Goal: Task Accomplishment & Management: Complete application form

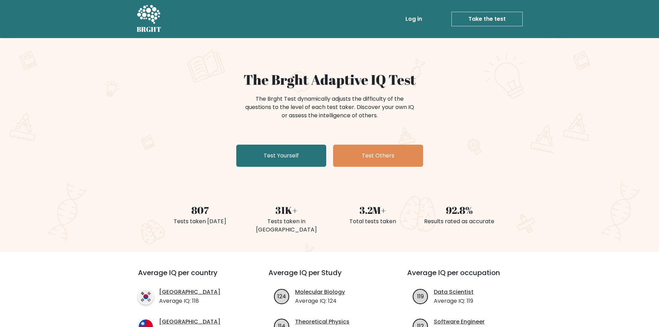
click at [508, 117] on div "The Brght Adaptive IQ Test The Brght Test dynamically adjusts the difficulty of…" at bounding box center [329, 145] width 659 height 214
click at [295, 150] on link "Test Yourself" at bounding box center [281, 156] width 90 height 22
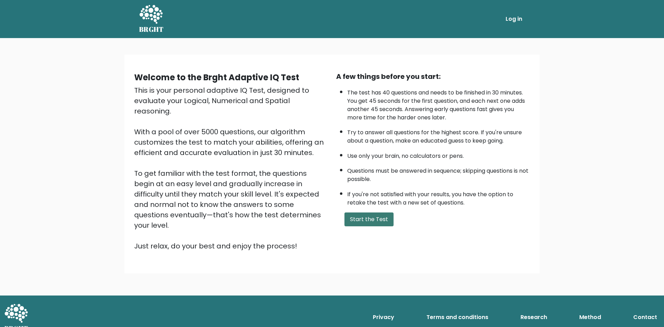
click at [366, 220] on button "Start the Test" at bounding box center [369, 219] width 49 height 14
click at [360, 224] on button "Start the Test" at bounding box center [369, 219] width 49 height 14
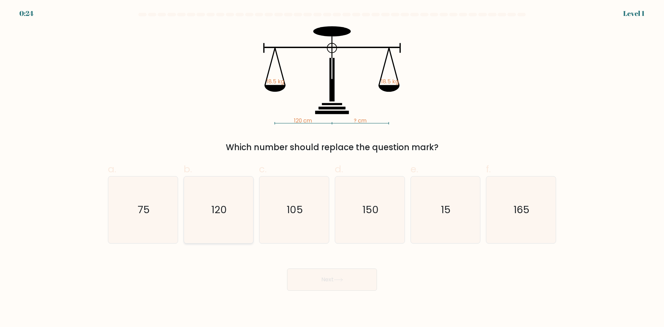
click at [216, 204] on text "120" at bounding box center [219, 210] width 16 height 14
click at [332, 168] on input "b. 120" at bounding box center [332, 166] width 0 height 4
radio input "true"
click at [313, 276] on button "Next" at bounding box center [332, 279] width 90 height 22
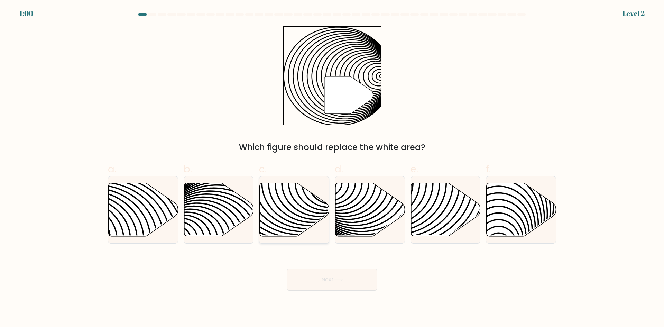
click at [288, 207] on icon at bounding box center [295, 209] width 70 height 53
click at [332, 168] on input "c." at bounding box center [332, 166] width 0 height 4
radio input "true"
click at [308, 282] on button "Next" at bounding box center [332, 279] width 90 height 22
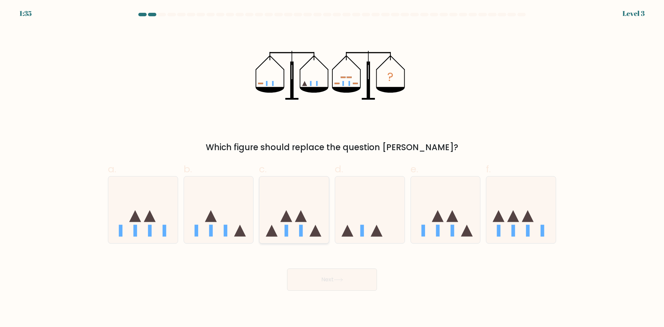
click at [301, 228] on rect at bounding box center [301, 231] width 4 height 12
click at [332, 168] on input "c." at bounding box center [332, 166] width 0 height 4
radio input "true"
click at [316, 279] on button "Next" at bounding box center [332, 279] width 90 height 22
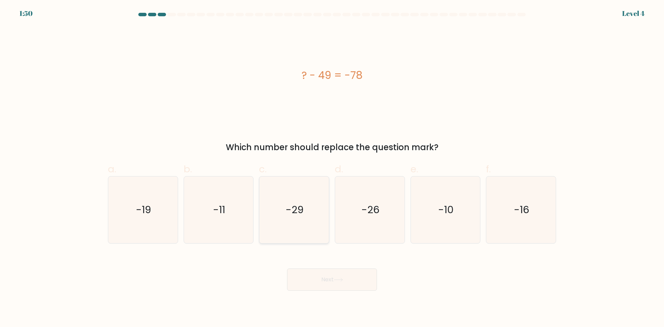
click at [302, 213] on text "-29" at bounding box center [295, 210] width 18 height 14
click at [332, 168] on input "c. -29" at bounding box center [332, 166] width 0 height 4
radio input "true"
click at [307, 271] on button "Next" at bounding box center [332, 279] width 90 height 22
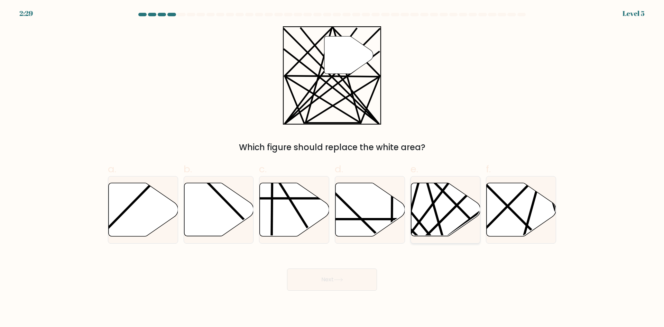
click at [445, 204] on icon at bounding box center [446, 209] width 70 height 53
click at [332, 168] on input "e." at bounding box center [332, 166] width 0 height 4
radio input "true"
click at [316, 284] on button "Next" at bounding box center [332, 279] width 90 height 22
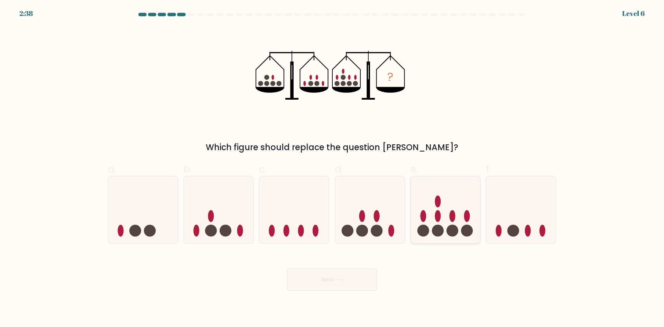
click at [440, 232] on circle at bounding box center [438, 231] width 12 height 12
click at [332, 168] on input "e." at bounding box center [332, 166] width 0 height 4
radio input "true"
click at [333, 284] on button "Next" at bounding box center [332, 279] width 90 height 22
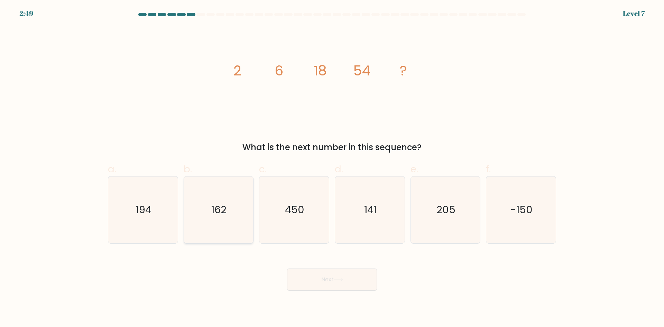
click at [213, 200] on icon "162" at bounding box center [218, 209] width 67 height 67
click at [332, 168] on input "b. 162" at bounding box center [332, 166] width 0 height 4
radio input "true"
click at [315, 279] on button "Next" at bounding box center [332, 279] width 90 height 22
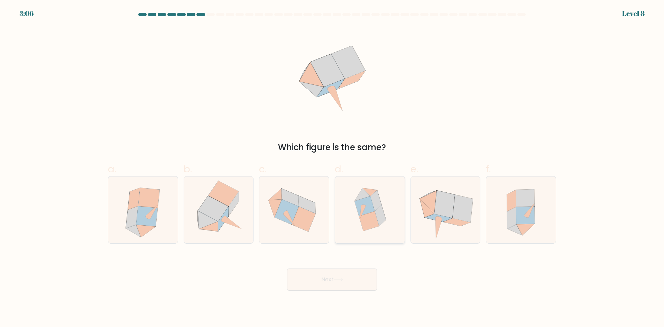
click at [378, 199] on icon at bounding box center [375, 200] width 11 height 21
click at [332, 168] on input "d." at bounding box center [332, 166] width 0 height 4
radio input "true"
click at [329, 285] on button "Next" at bounding box center [332, 279] width 90 height 22
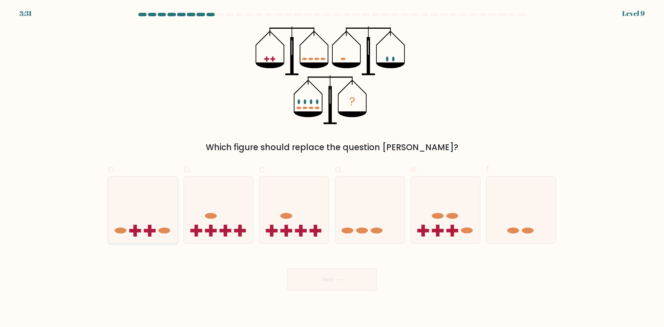
click at [156, 199] on icon at bounding box center [143, 209] width 70 height 57
click at [332, 168] on input "a." at bounding box center [332, 166] width 0 height 4
radio input "true"
click at [322, 280] on button "Next" at bounding box center [332, 279] width 90 height 22
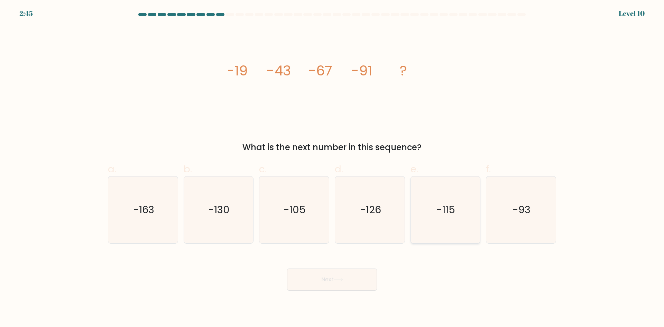
click at [429, 219] on icon "-115" at bounding box center [445, 209] width 67 height 67
click at [332, 168] on input "e. -115" at bounding box center [332, 166] width 0 height 4
radio input "true"
click at [348, 272] on button "Next" at bounding box center [332, 279] width 90 height 22
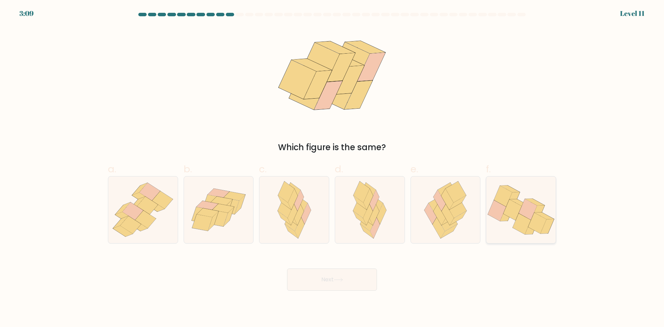
click at [532, 218] on icon at bounding box center [538, 222] width 18 height 21
click at [332, 168] on input "f." at bounding box center [332, 166] width 0 height 4
radio input "true"
click at [330, 281] on button "Next" at bounding box center [332, 279] width 90 height 22
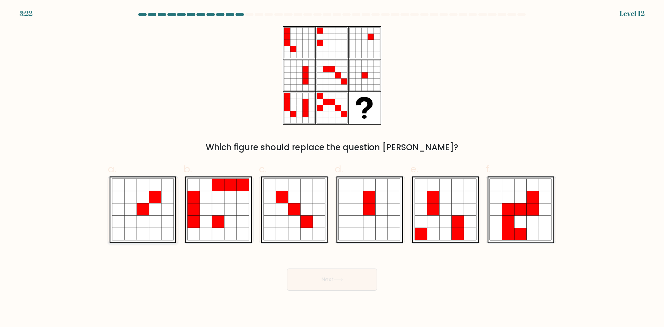
click at [141, 213] on icon at bounding box center [143, 209] width 12 height 12
click at [332, 168] on input "a." at bounding box center [332, 166] width 0 height 4
radio input "true"
click at [330, 283] on button "Next" at bounding box center [332, 279] width 90 height 22
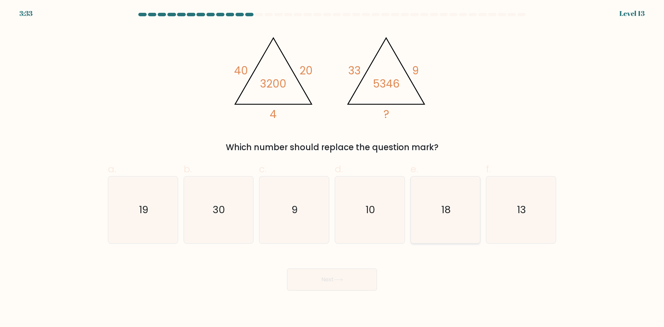
click at [445, 214] on text "18" at bounding box center [445, 210] width 9 height 14
click at [332, 168] on input "e. 18" at bounding box center [332, 166] width 0 height 4
radio input "true"
click at [339, 278] on icon at bounding box center [338, 280] width 9 height 4
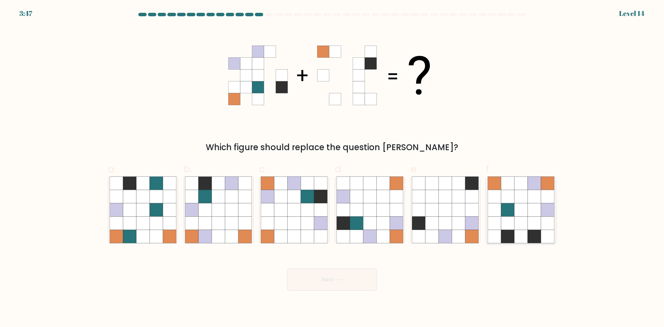
click at [533, 221] on icon at bounding box center [534, 223] width 13 height 13
click at [332, 168] on input "f." at bounding box center [332, 166] width 0 height 4
radio input "true"
click at [344, 272] on button "Next" at bounding box center [332, 279] width 90 height 22
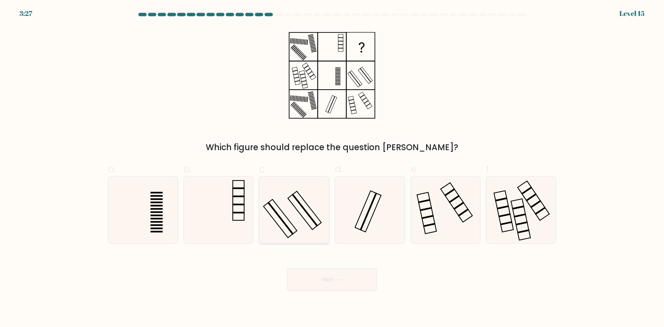
click at [300, 206] on icon at bounding box center [294, 209] width 67 height 67
click at [332, 168] on input "c." at bounding box center [332, 166] width 0 height 4
radio input "true"
click at [327, 277] on button "Next" at bounding box center [332, 279] width 90 height 22
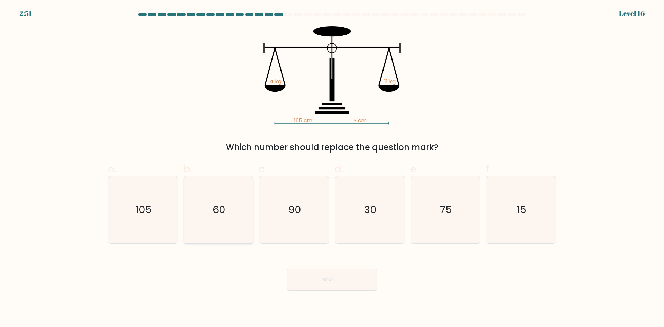
click at [214, 209] on text "60" at bounding box center [219, 210] width 13 height 14
click at [332, 168] on input "b. 60" at bounding box center [332, 166] width 0 height 4
radio input "true"
click at [322, 281] on button "Next" at bounding box center [332, 279] width 90 height 22
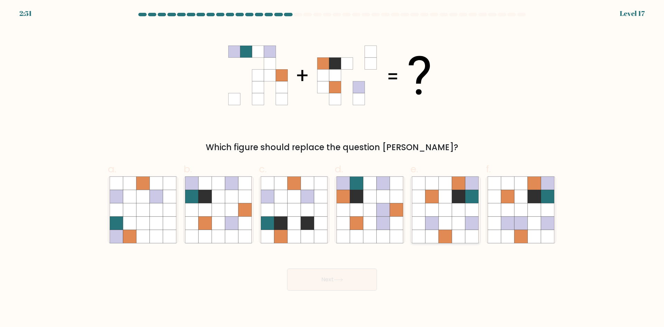
click at [442, 222] on icon at bounding box center [445, 223] width 13 height 13
click at [332, 168] on input "e." at bounding box center [332, 166] width 0 height 4
radio input "true"
click at [348, 280] on button "Next" at bounding box center [332, 279] width 90 height 22
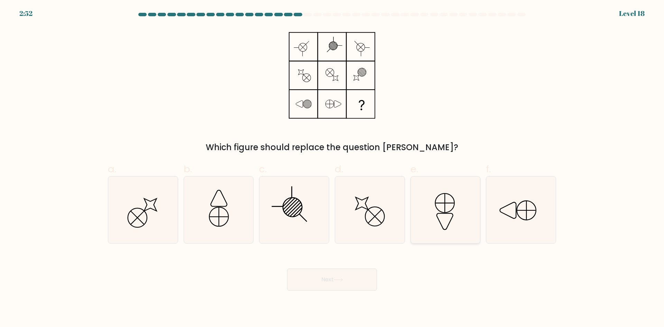
click at [431, 207] on icon at bounding box center [445, 209] width 67 height 67
click at [332, 168] on input "e." at bounding box center [332, 166] width 0 height 4
radio input "true"
click at [340, 280] on icon at bounding box center [338, 279] width 8 height 3
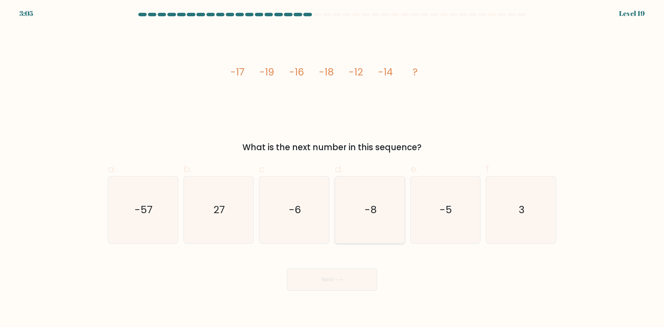
click at [373, 221] on icon "-8" at bounding box center [370, 209] width 67 height 67
click at [332, 168] on input "d. -8" at bounding box center [332, 166] width 0 height 4
radio input "true"
click at [331, 275] on button "Next" at bounding box center [332, 279] width 90 height 22
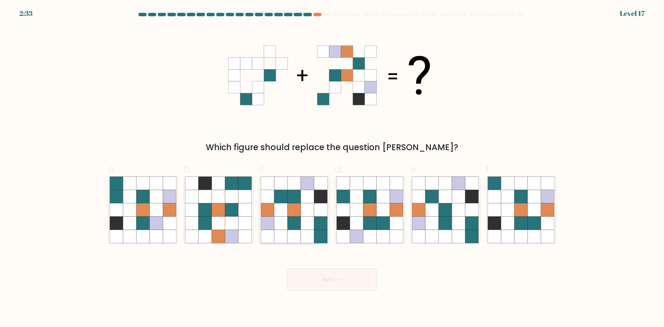
click at [300, 215] on icon at bounding box center [293, 209] width 13 height 13
click at [332, 168] on input "c." at bounding box center [332, 166] width 0 height 4
radio input "true"
click at [326, 275] on button "Next" at bounding box center [332, 279] width 90 height 22
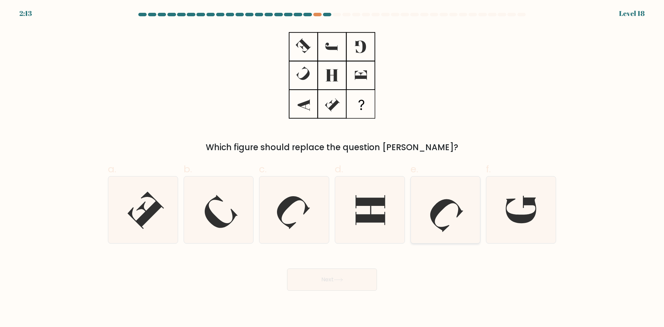
click at [433, 218] on icon at bounding box center [446, 215] width 33 height 33
click at [332, 168] on input "e." at bounding box center [332, 166] width 0 height 4
radio input "true"
click at [321, 277] on button "Next" at bounding box center [332, 279] width 90 height 22
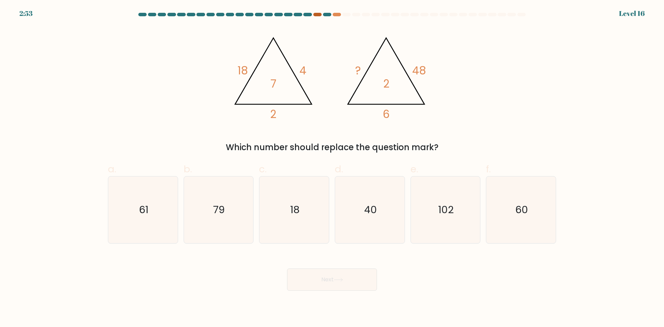
click at [315, 15] on div at bounding box center [317, 14] width 8 height 3
click at [540, 218] on icon "60" at bounding box center [521, 209] width 67 height 67
click at [332, 168] on input "f. 60" at bounding box center [332, 166] width 0 height 4
radio input "true"
click at [350, 285] on button "Next" at bounding box center [332, 279] width 90 height 22
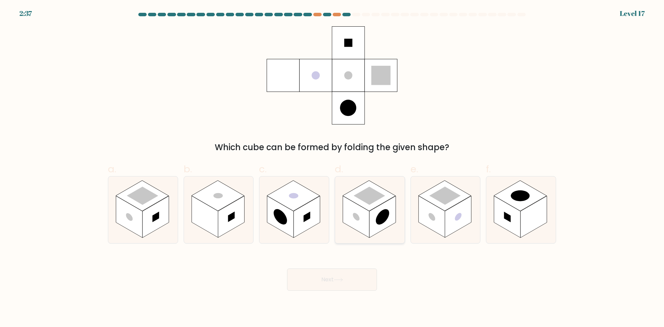
click at [385, 203] on rect at bounding box center [382, 217] width 26 height 42
click at [332, 168] on input "d." at bounding box center [332, 166] width 0 height 4
radio input "true"
click at [326, 285] on button "Next" at bounding box center [332, 279] width 90 height 22
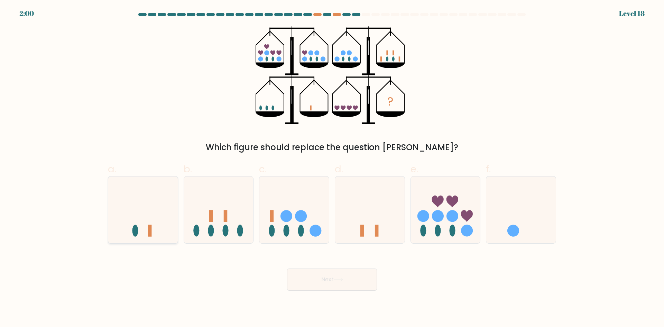
drag, startPoint x: 158, startPoint y: 201, endPoint x: 163, endPoint y: 200, distance: 4.2
click at [159, 201] on icon at bounding box center [143, 209] width 70 height 57
click at [332, 168] on input "a." at bounding box center [332, 166] width 0 height 4
radio input "true"
click at [318, 282] on button "Next" at bounding box center [332, 279] width 90 height 22
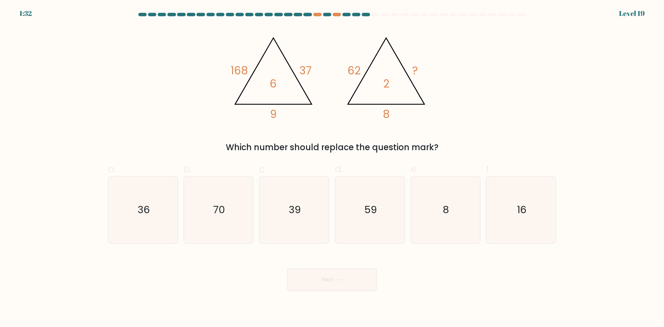
drag, startPoint x: 314, startPoint y: 145, endPoint x: 446, endPoint y: 146, distance: 131.5
click at [446, 146] on div "Which number should replace the question mark?" at bounding box center [332, 147] width 440 height 12
click at [446, 145] on div "Which number should replace the question mark?" at bounding box center [332, 147] width 440 height 12
click at [448, 145] on div "Which number should replace the question mark?" at bounding box center [332, 147] width 440 height 12
click at [305, 200] on icon "39" at bounding box center [294, 209] width 67 height 67
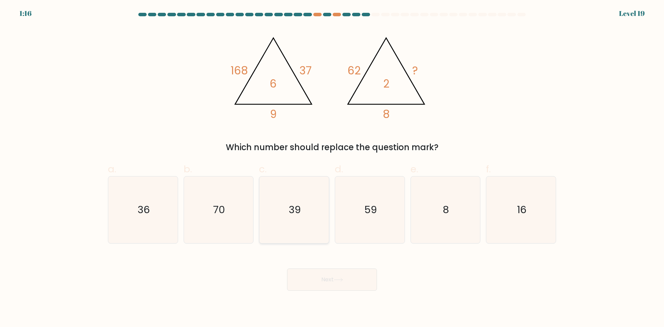
click at [332, 168] on input "c. 39" at bounding box center [332, 166] width 0 height 4
radio input "true"
click at [336, 285] on button "Next" at bounding box center [332, 279] width 90 height 22
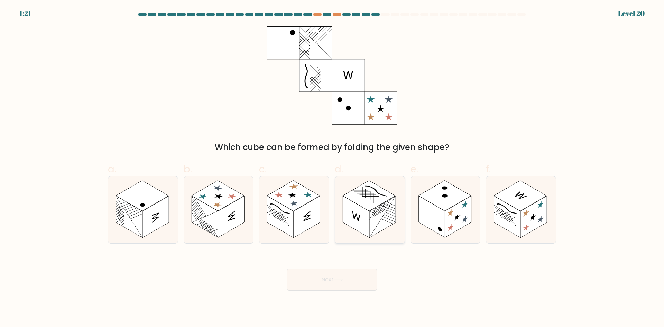
click at [398, 209] on icon at bounding box center [370, 209] width 70 height 67
click at [332, 168] on input "d." at bounding box center [332, 166] width 0 height 4
radio input "true"
click at [306, 275] on button "Next" at bounding box center [332, 279] width 90 height 22
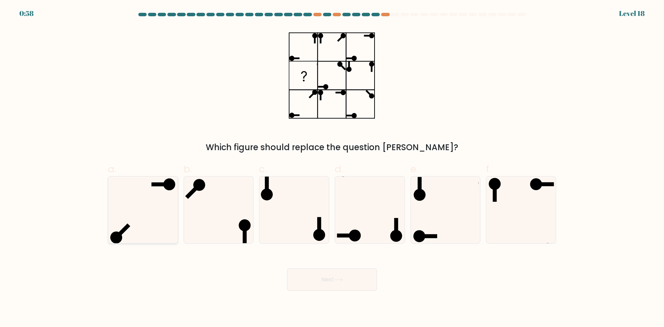
click at [153, 196] on icon at bounding box center [143, 209] width 67 height 67
click at [332, 168] on input "a." at bounding box center [332, 166] width 0 height 4
radio input "true"
click at [329, 279] on button "Next" at bounding box center [332, 279] width 90 height 22
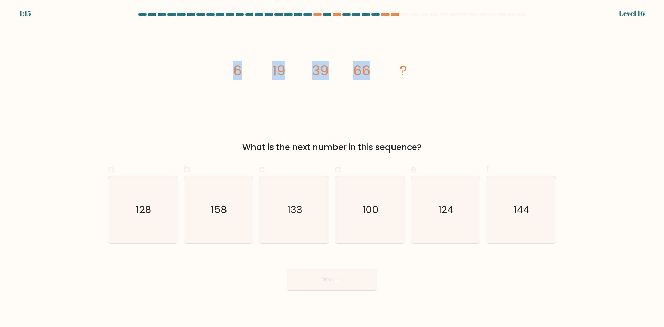
drag, startPoint x: 236, startPoint y: 72, endPoint x: 378, endPoint y: 74, distance: 142.5
click at [378, 74] on icon "image/svg+xml 6 19 39 66 ?" at bounding box center [332, 75] width 208 height 98
copy g "6 19 39 66"
click at [369, 69] on tspan "66" at bounding box center [361, 70] width 17 height 19
click at [390, 65] on icon "image/svg+xml 6 19 39 66 ?" at bounding box center [332, 75] width 208 height 98
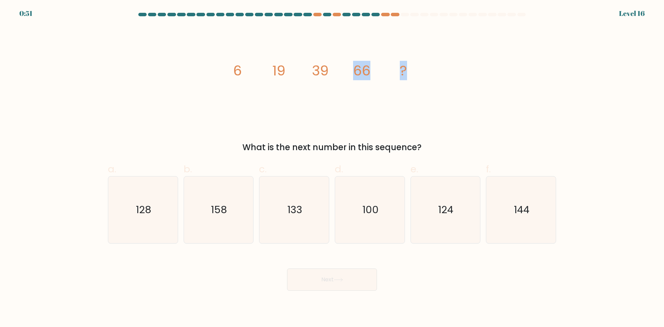
drag, startPoint x: 357, startPoint y: 71, endPoint x: 421, endPoint y: 70, distance: 63.3
click at [421, 70] on icon "image/svg+xml 6 19 39 66 ?" at bounding box center [332, 75] width 208 height 98
drag, startPoint x: 372, startPoint y: 216, endPoint x: 369, endPoint y: 230, distance: 13.8
click at [372, 216] on text "100" at bounding box center [371, 210] width 16 height 14
click at [332, 168] on input "d. 100" at bounding box center [332, 166] width 0 height 4
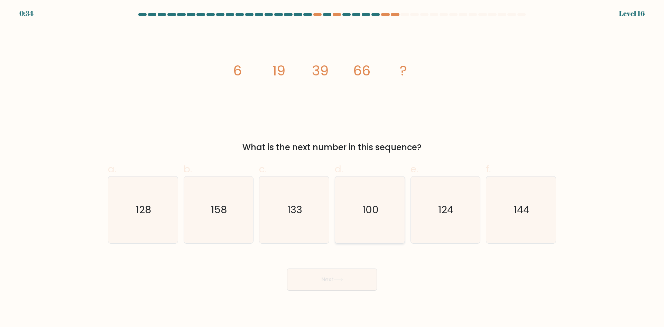
radio input "true"
click at [340, 274] on button "Next" at bounding box center [332, 279] width 90 height 22
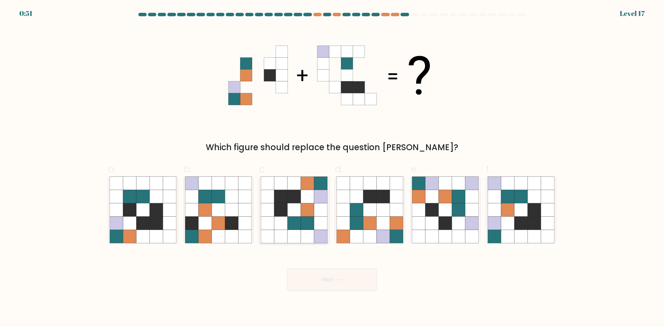
click at [300, 214] on icon at bounding box center [293, 209] width 13 height 13
click at [332, 168] on input "c." at bounding box center [332, 166] width 0 height 4
radio input "true"
click at [307, 283] on button "Next" at bounding box center [332, 279] width 90 height 22
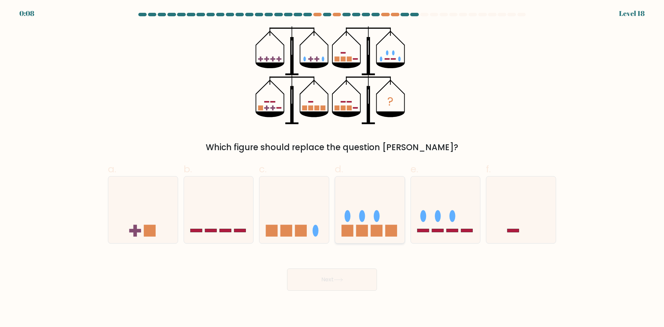
click at [384, 197] on icon at bounding box center [370, 209] width 70 height 57
click at [332, 168] on input "d." at bounding box center [332, 166] width 0 height 4
radio input "true"
drag, startPoint x: 274, startPoint y: 211, endPoint x: 294, endPoint y: 230, distance: 27.9
click at [275, 211] on icon at bounding box center [294, 209] width 70 height 57
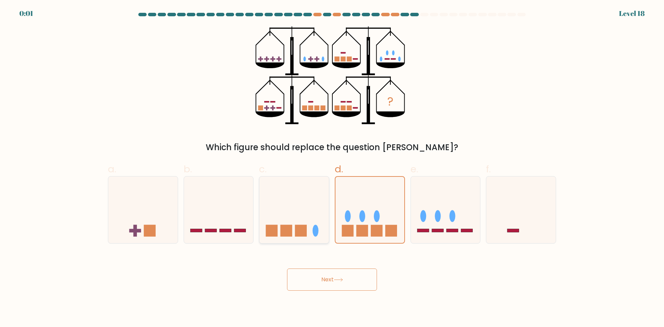
click at [332, 168] on input "c." at bounding box center [332, 166] width 0 height 4
radio input "true"
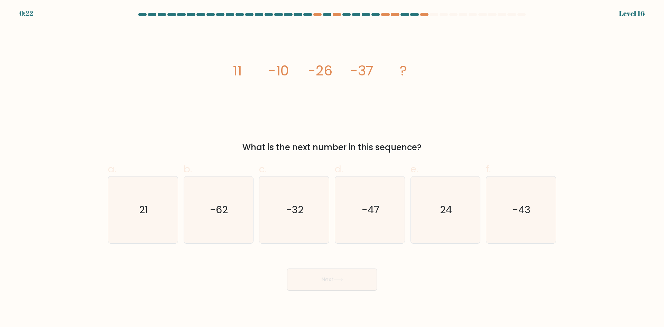
drag, startPoint x: 272, startPoint y: 149, endPoint x: 431, endPoint y: 150, distance: 158.4
click at [431, 150] on div "What is the next number in this sequence?" at bounding box center [332, 147] width 440 height 12
click at [209, 207] on icon "-62" at bounding box center [218, 209] width 67 height 67
click at [332, 168] on input "b. -62" at bounding box center [332, 166] width 0 height 4
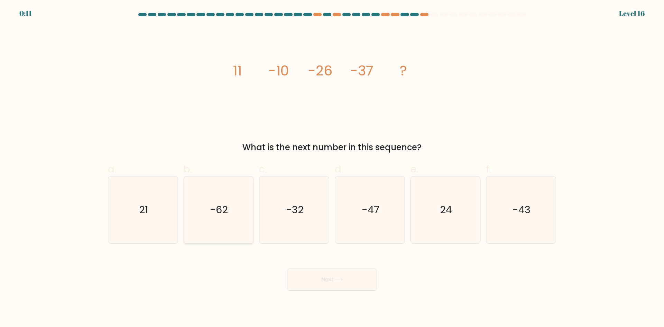
radio input "true"
click at [347, 282] on button "Next" at bounding box center [332, 279] width 90 height 22
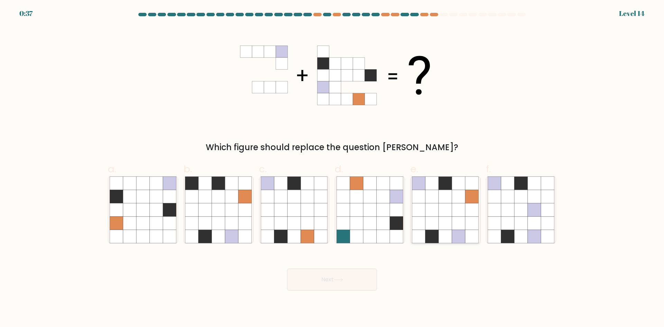
click at [441, 197] on icon at bounding box center [445, 196] width 13 height 13
click at [332, 168] on input "e." at bounding box center [332, 166] width 0 height 4
radio input "true"
click at [333, 278] on button "Next" at bounding box center [332, 279] width 90 height 22
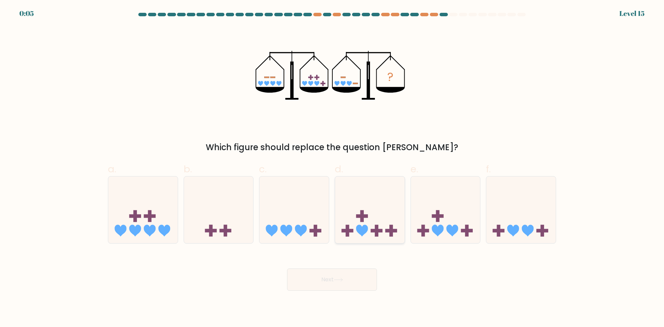
click at [393, 195] on icon at bounding box center [370, 209] width 70 height 57
click at [332, 168] on input "d." at bounding box center [332, 166] width 0 height 4
radio input "true"
click at [335, 279] on button "Next" at bounding box center [332, 279] width 90 height 22
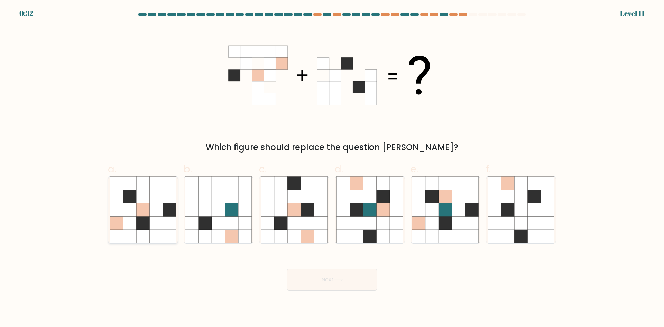
click at [172, 206] on icon at bounding box center [169, 209] width 13 height 13
click at [332, 168] on input "a." at bounding box center [332, 166] width 0 height 4
radio input "true"
click at [329, 275] on button "Next" at bounding box center [332, 279] width 90 height 22
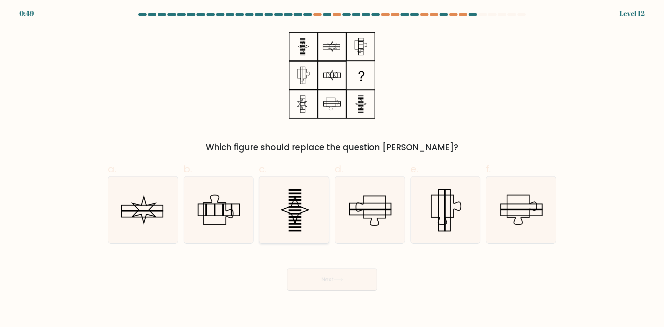
click at [302, 197] on icon at bounding box center [294, 209] width 67 height 67
click at [332, 168] on input "c." at bounding box center [332, 166] width 0 height 4
radio input "true"
click at [332, 271] on button "Next" at bounding box center [332, 279] width 90 height 22
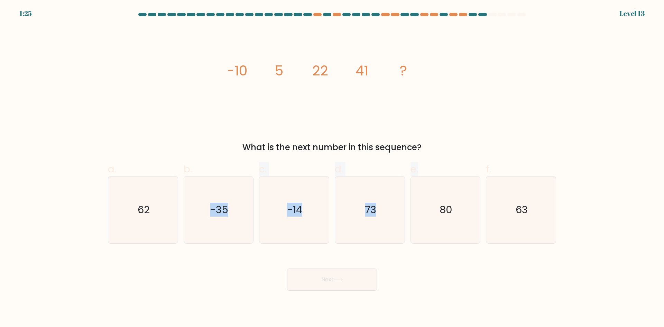
drag, startPoint x: 233, startPoint y: 159, endPoint x: 436, endPoint y: 157, distance: 203.1
click at [432, 158] on div "a. 62 b. -35" at bounding box center [332, 199] width 454 height 87
click at [437, 154] on form at bounding box center [332, 152] width 664 height 278
drag, startPoint x: 273, startPoint y: 76, endPoint x: 374, endPoint y: 71, distance: 101.2
click at [374, 71] on div "image/svg+xml -10 5 22 41 ? What is the next number in this sequence?" at bounding box center [332, 89] width 457 height 127
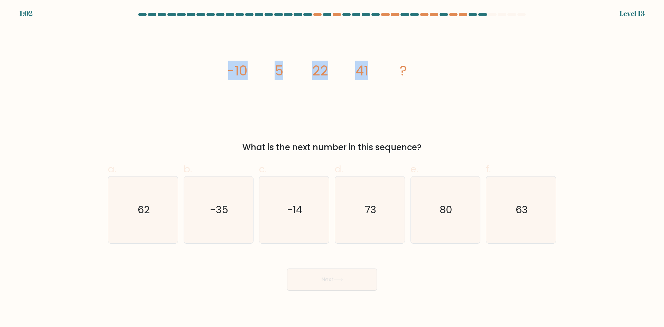
copy g "-10 5 22 41"
click at [421, 88] on icon "image/svg+xml -10 5 22 41 ?" at bounding box center [332, 75] width 208 height 98
click at [440, 207] on icon "80" at bounding box center [445, 209] width 67 height 67
click at [332, 168] on input "e. 80" at bounding box center [332, 166] width 0 height 4
radio input "true"
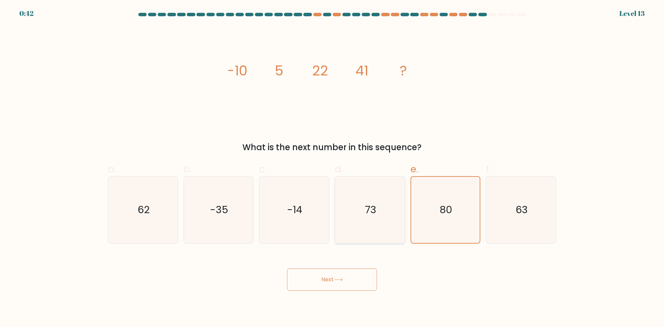
click at [363, 208] on icon "73" at bounding box center [370, 209] width 67 height 67
click at [332, 168] on input "d. 73" at bounding box center [332, 166] width 0 height 4
radio input "true"
click at [323, 280] on button "Next" at bounding box center [332, 279] width 90 height 22
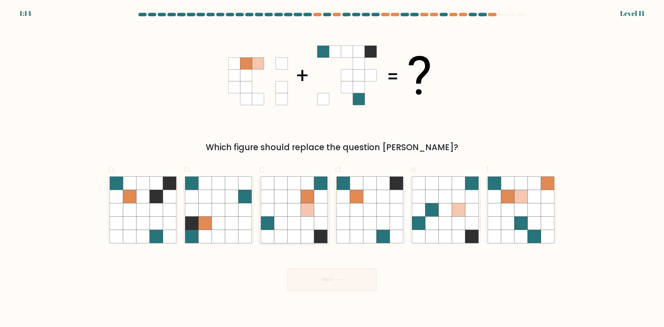
click at [309, 210] on icon at bounding box center [307, 209] width 13 height 13
click at [332, 168] on input "c." at bounding box center [332, 166] width 0 height 4
radio input "true"
click at [333, 287] on button "Next" at bounding box center [332, 279] width 90 height 22
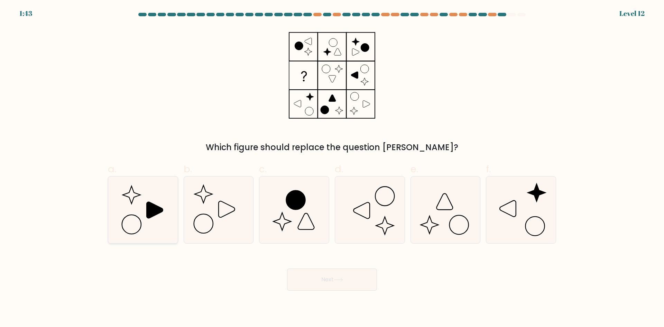
click at [159, 197] on icon at bounding box center [143, 209] width 67 height 67
click at [332, 168] on input "a." at bounding box center [332, 166] width 0 height 4
radio input "true"
click at [318, 281] on button "Next" at bounding box center [332, 279] width 90 height 22
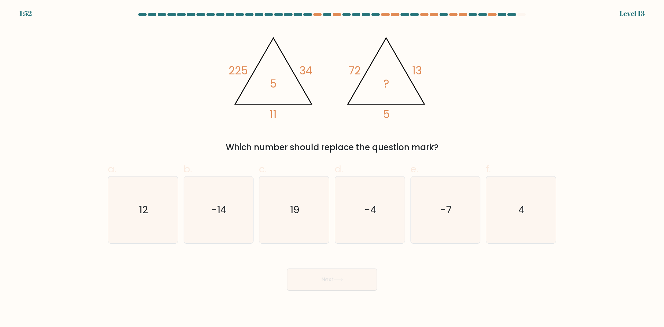
click at [226, 121] on div "@import url('https://fonts.googleapis.com/css?family=Abril+Fatface:400,100,100i…" at bounding box center [332, 89] width 457 height 127
click at [555, 212] on div "4" at bounding box center [521, 209] width 70 height 67
click at [332, 168] on input "f. 4" at bounding box center [332, 166] width 0 height 4
radio input "true"
click at [339, 280] on button "Next" at bounding box center [332, 279] width 90 height 22
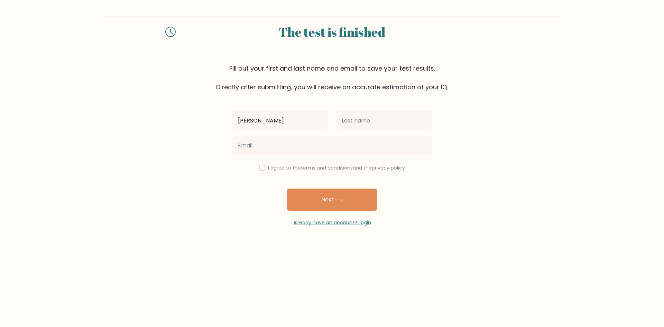
type input "[PERSON_NAME]"
type input "Ferrari"
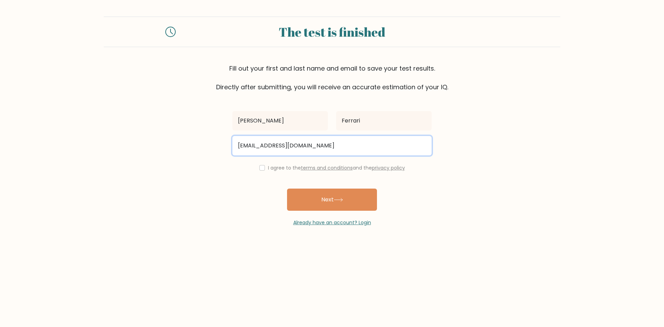
type input "[EMAIL_ADDRESS][DOMAIN_NAME]"
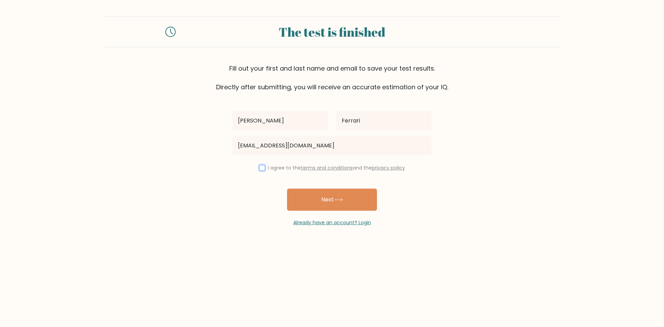
click at [261, 166] on input "checkbox" at bounding box center [262, 168] width 6 height 6
checkbox input "true"
click at [307, 199] on button "Next" at bounding box center [332, 200] width 90 height 22
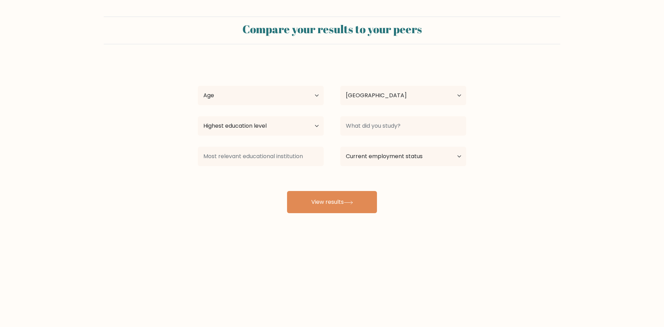
select select "AR"
click at [265, 95] on select "Age Under 18 years old 18-24 years old 25-34 years old 35-44 years old 45-54 ye…" at bounding box center [261, 95] width 126 height 19
select select "25_34"
click at [198, 86] on select "Age Under 18 years old 18-24 years old 25-34 years old 35-44 years old 45-54 ye…" at bounding box center [261, 95] width 126 height 19
click at [253, 126] on select "Highest education level No schooling Primary Lower Secondary Upper Secondary Oc…" at bounding box center [261, 125] width 126 height 19
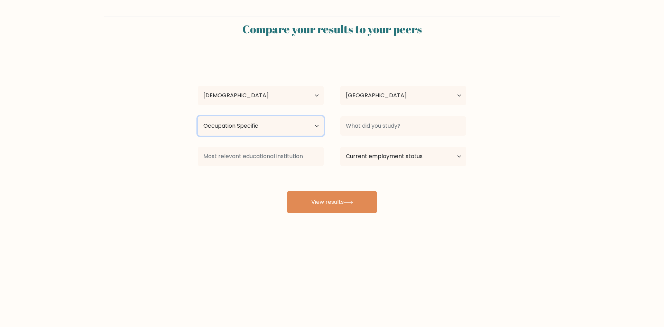
click at [198, 116] on select "Highest education level No schooling Primary Lower Secondary Upper Secondary Oc…" at bounding box center [261, 125] width 126 height 19
click at [262, 131] on select "Highest education level No schooling Primary Lower Secondary Upper Secondary Oc…" at bounding box center [261, 125] width 126 height 19
select select "bachelors_degree"
click at [198, 116] on select "Highest education level No schooling Primary Lower Secondary Upper Secondary Oc…" at bounding box center [261, 125] width 126 height 19
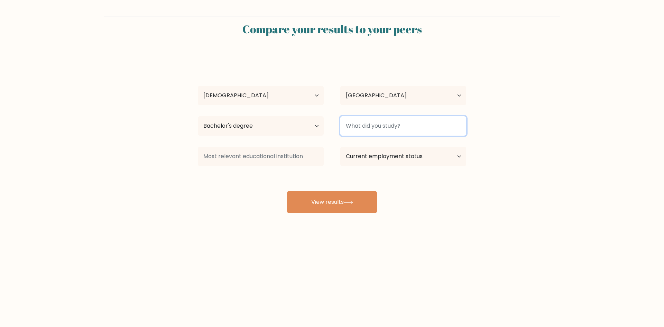
click at [363, 128] on input at bounding box center [403, 125] width 126 height 19
type input "Bachiller"
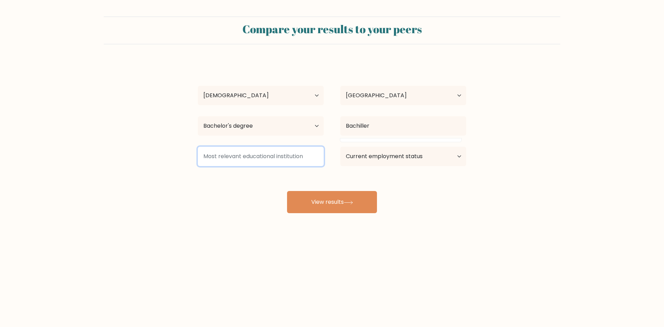
click at [266, 156] on input at bounding box center [261, 156] width 126 height 19
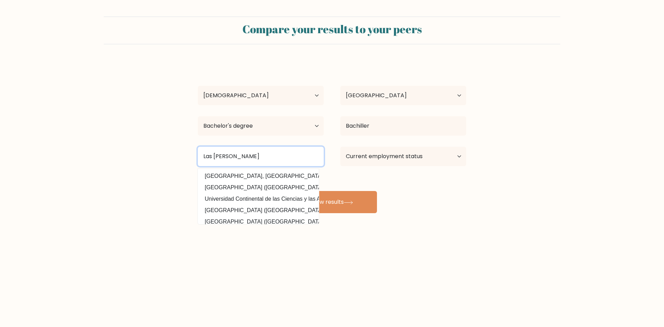
type input "Las Nieves"
click at [380, 155] on select "Current employment status Employed Student Retired Other / prefer not to answer" at bounding box center [403, 156] width 126 height 19
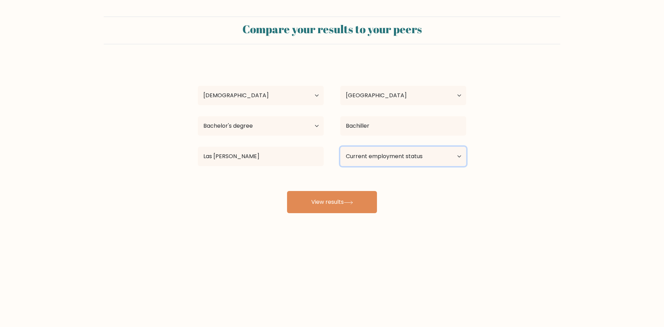
select select "employed"
click at [340, 147] on select "Current employment status Employed Student Retired Other / prefer not to answer" at bounding box center [403, 156] width 126 height 19
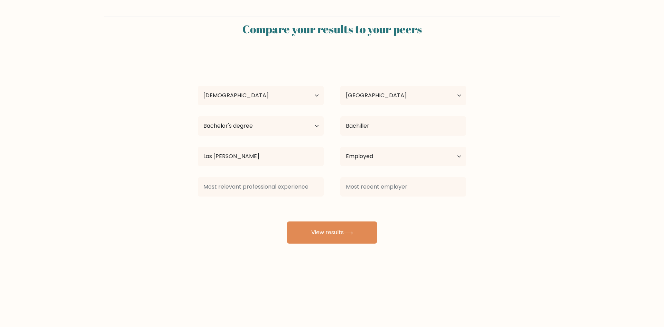
click at [329, 207] on div "Lucas Ferrari Age Under 18 years old 18-24 years old 25-34 years old 35-44 year…" at bounding box center [332, 152] width 277 height 183
click at [259, 187] on input at bounding box center [261, 186] width 126 height 19
click at [370, 185] on input at bounding box center [403, 186] width 126 height 19
click at [291, 188] on input at bounding box center [261, 186] width 126 height 19
click at [363, 188] on input at bounding box center [403, 186] width 126 height 19
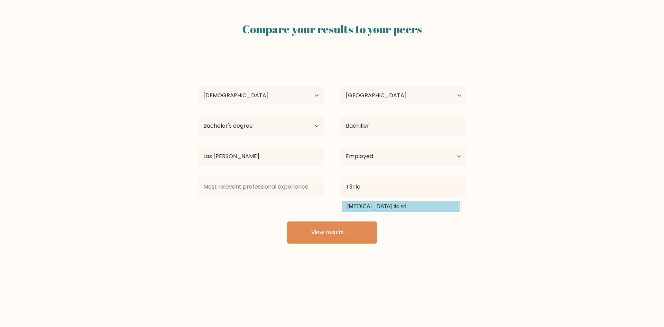
click at [357, 205] on option "t3 tic srl" at bounding box center [401, 206] width 118 height 11
type input "t3 tic srl"
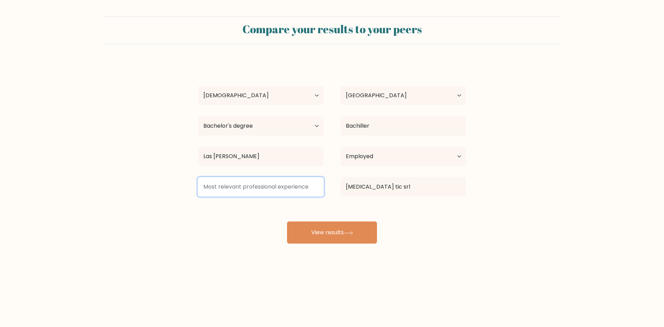
click at [277, 189] on input at bounding box center [261, 186] width 126 height 19
type input "Sistemas"
click at [232, 230] on div "Lucas Ferrari Age Under 18 years old 18-24 years old 25-34 years old 35-44 year…" at bounding box center [332, 152] width 277 height 183
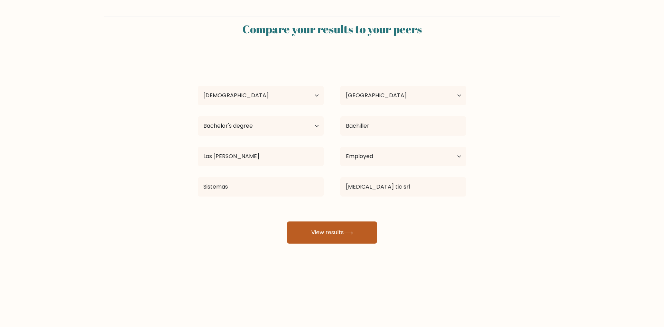
click at [318, 237] on button "View results" at bounding box center [332, 232] width 90 height 22
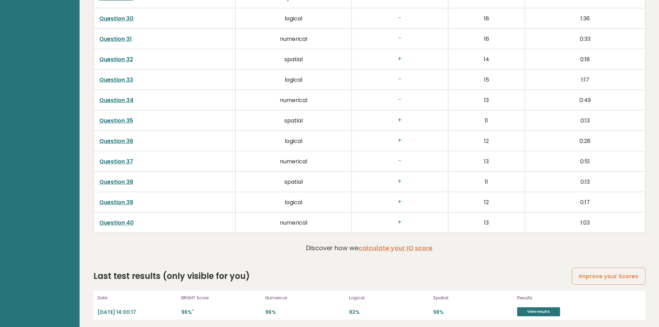
scroll to position [1756, 0]
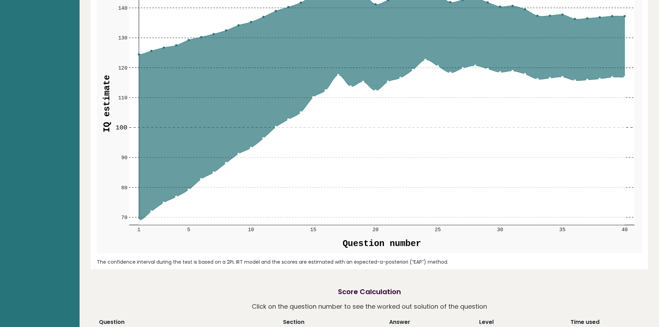
drag, startPoint x: 316, startPoint y: 187, endPoint x: 315, endPoint y: 128, distance: 59.2
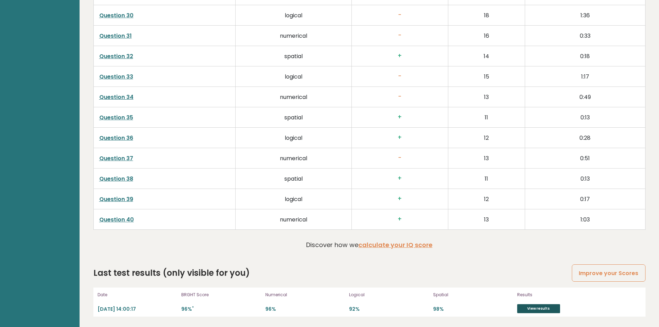
click at [530, 307] on link "View results" at bounding box center [538, 308] width 43 height 9
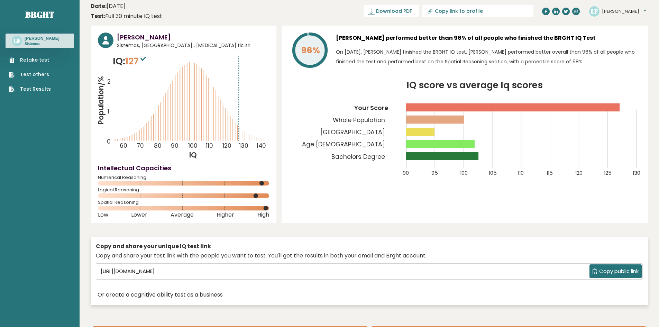
scroll to position [0, 0]
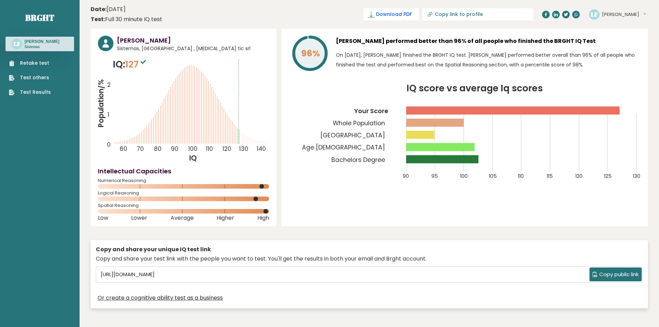
click at [412, 11] on span "Download PDF" at bounding box center [394, 14] width 36 height 7
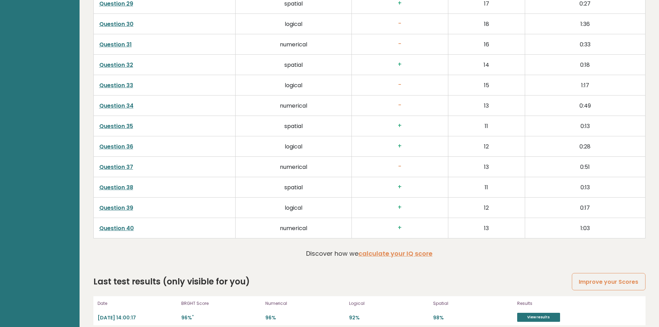
scroll to position [1756, 0]
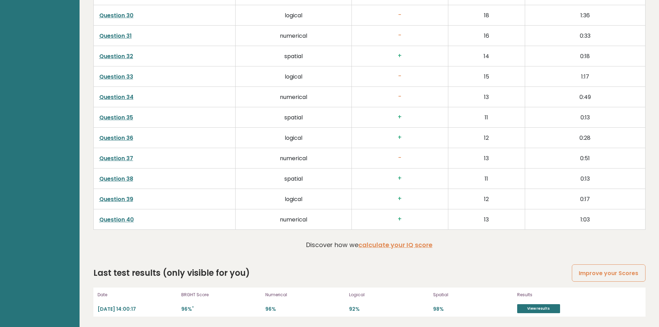
click at [118, 218] on link "Question 40" at bounding box center [116, 220] width 35 height 8
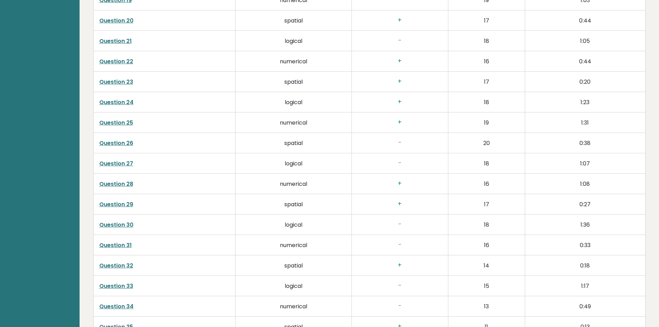
scroll to position [1549, 0]
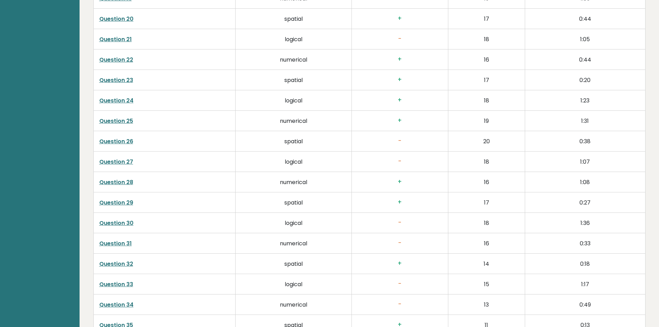
click at [117, 139] on link "Question 26" at bounding box center [116, 141] width 34 height 8
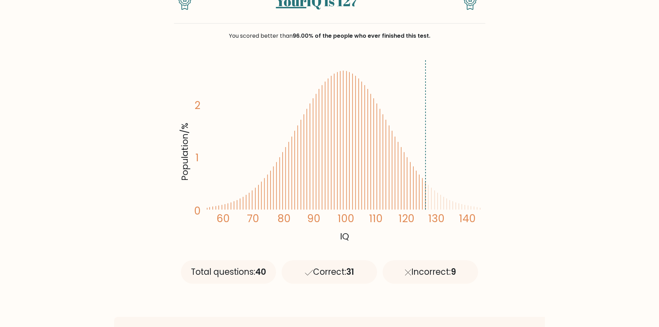
scroll to position [35, 0]
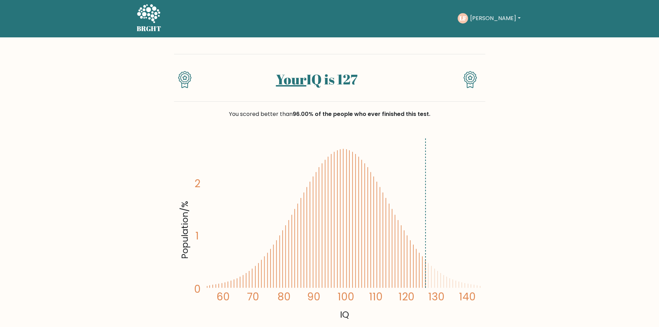
scroll to position [0, 0]
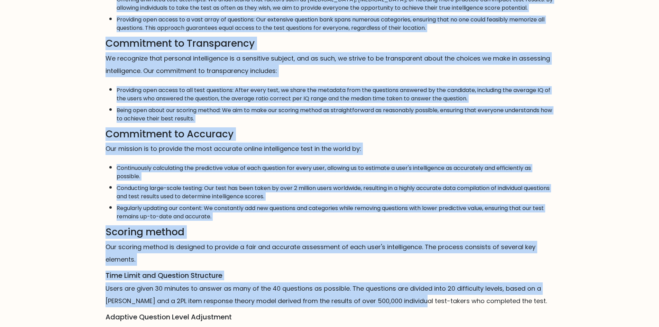
scroll to position [339, 0]
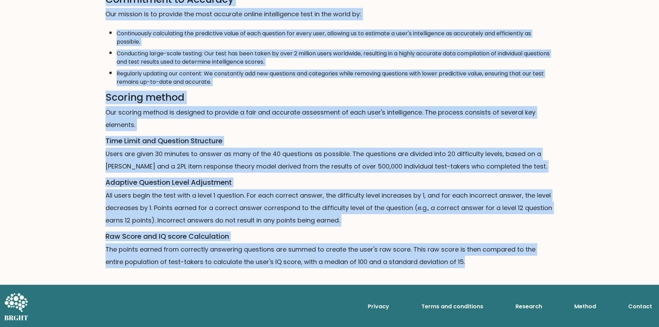
drag, startPoint x: 103, startPoint y: 59, endPoint x: 484, endPoint y: 262, distance: 431.2
copy div "Mission, Vision, and Commitments Mission It is our mission to provide the most …"
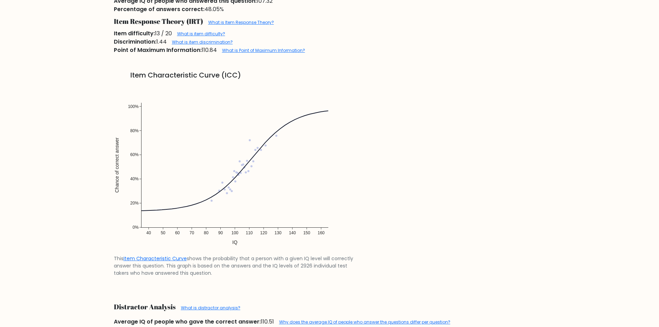
scroll to position [519, 0]
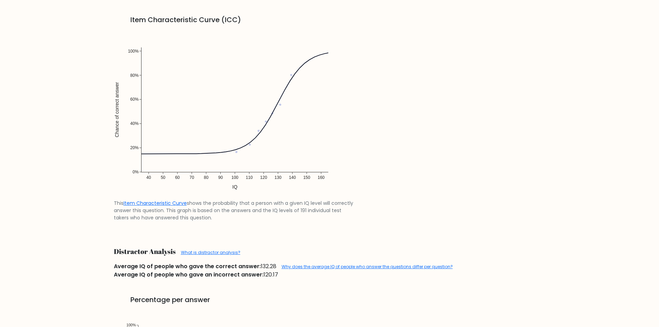
scroll to position [657, 0]
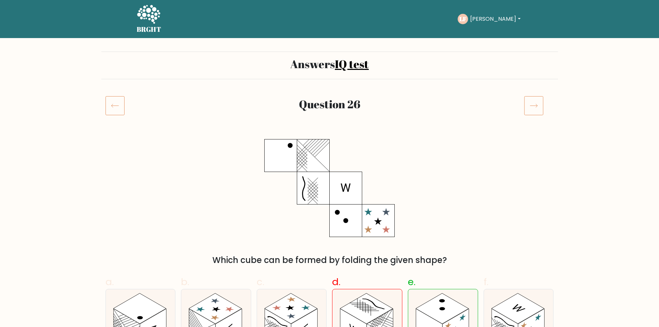
scroll to position [657, 0]
